Goal: Information Seeking & Learning: Learn about a topic

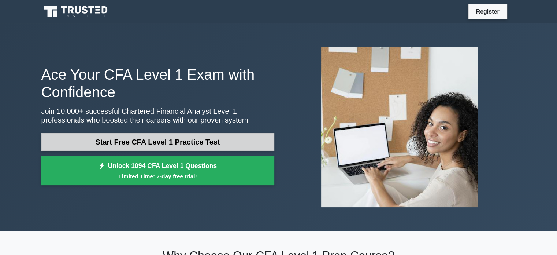
click at [192, 142] on link "Start Free CFA Level 1 Practice Test" at bounding box center [157, 142] width 233 height 18
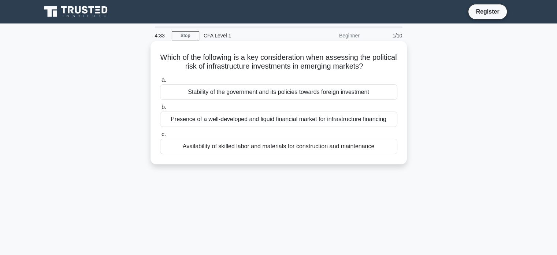
click at [315, 60] on h5 "Which of the following is a key consideration when assessing the political risk…" at bounding box center [278, 62] width 239 height 18
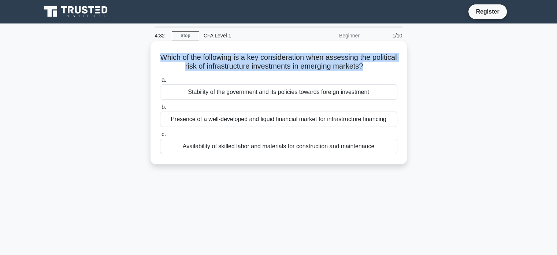
click at [315, 60] on h5 "Which of the following is a key consideration when assessing the political risk…" at bounding box center [278, 62] width 239 height 18
click at [336, 71] on h5 "Which of the following is a key consideration when assessing the political risk…" at bounding box center [278, 62] width 239 height 18
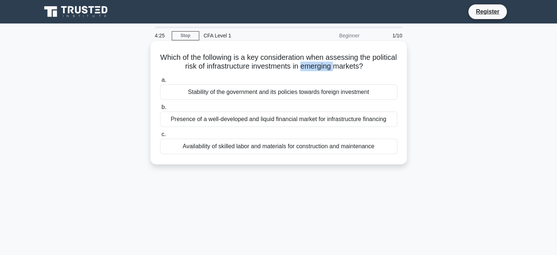
click at [336, 71] on h5 "Which of the following is a key consideration when assessing the political risk…" at bounding box center [278, 62] width 239 height 18
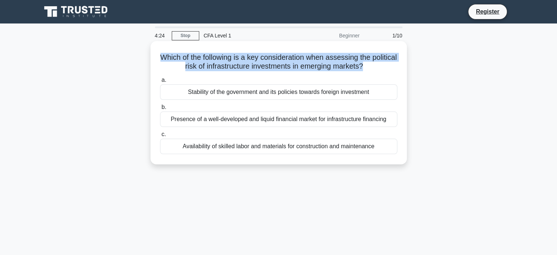
click at [336, 71] on h5 "Which of the following is a key consideration when assessing the political risk…" at bounding box center [278, 62] width 239 height 18
click at [343, 61] on h5 "Which of the following is a key consideration when assessing the political risk…" at bounding box center [278, 62] width 239 height 18
